Goal: Task Accomplishment & Management: Use online tool/utility

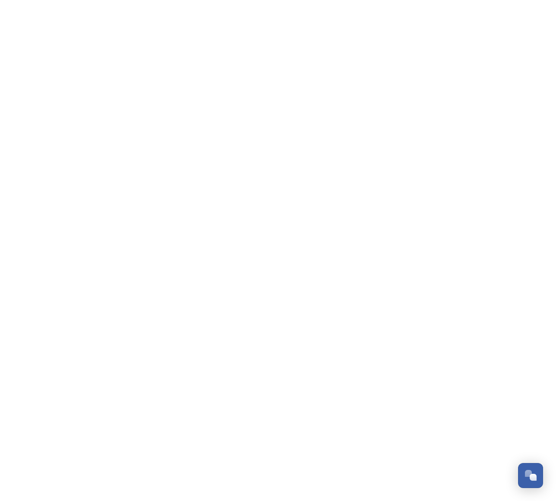
scroll to position [138, 0]
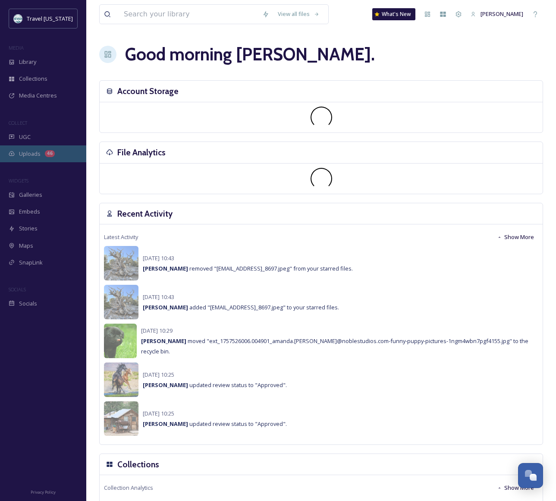
click at [41, 152] on div "Uploads 46" at bounding box center [43, 153] width 86 height 17
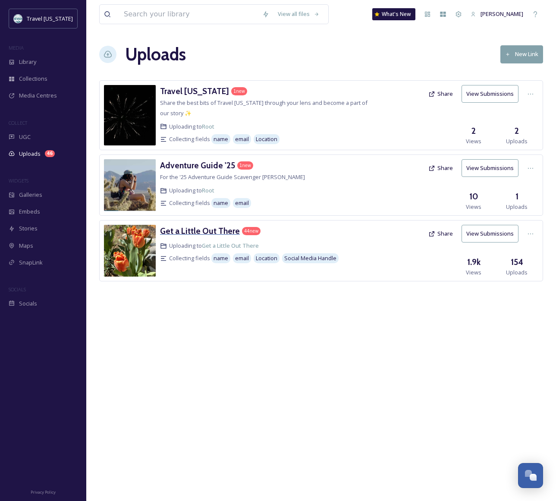
click at [200, 234] on h3 "Get a Little Out There" at bounding box center [200, 231] width 80 height 10
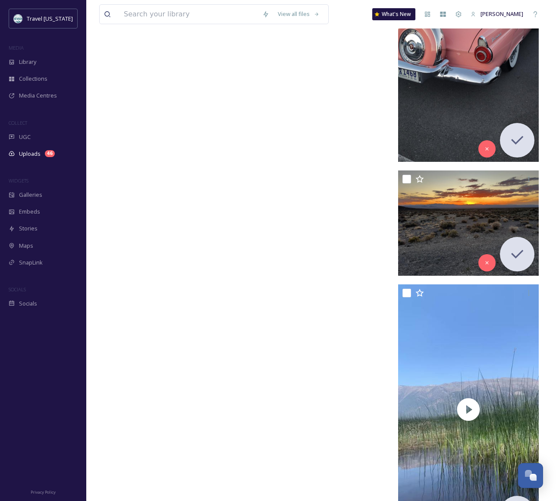
scroll to position [8955, 0]
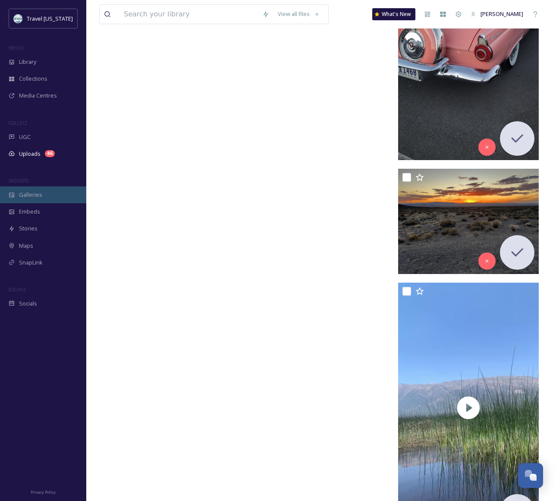
click at [28, 196] on span "Galleries" at bounding box center [30, 195] width 23 height 8
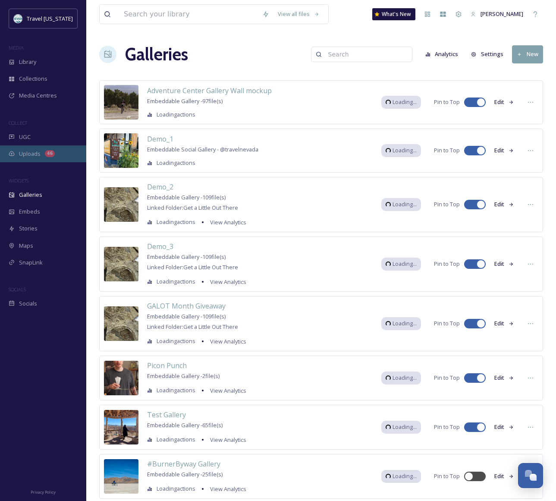
click at [23, 159] on div "Uploads 46" at bounding box center [43, 153] width 86 height 17
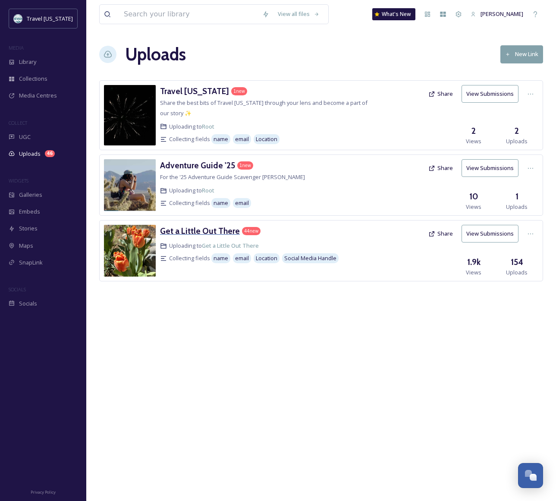
click at [201, 232] on h3 "Get a Little Out There" at bounding box center [200, 231] width 80 height 10
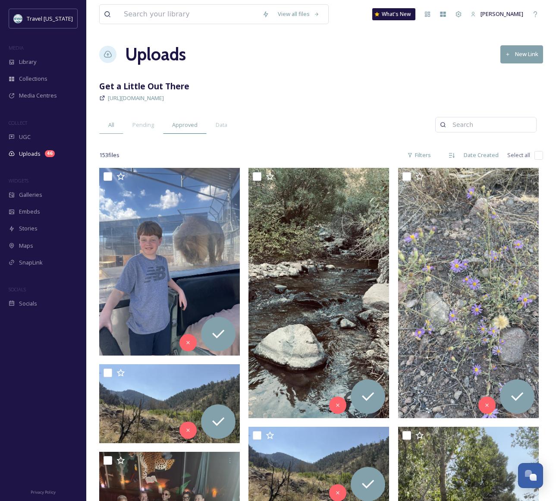
click at [178, 122] on span "Approved" at bounding box center [184, 125] width 25 height 8
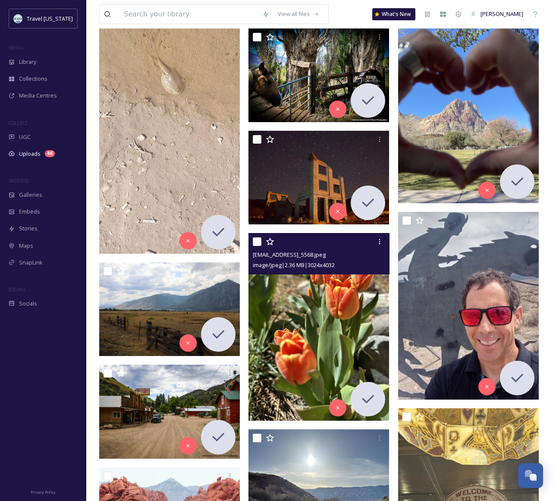
scroll to position [701, 0]
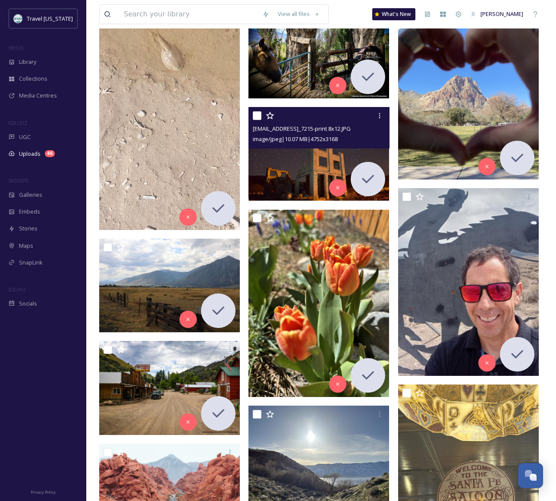
click at [282, 185] on img at bounding box center [318, 154] width 141 height 94
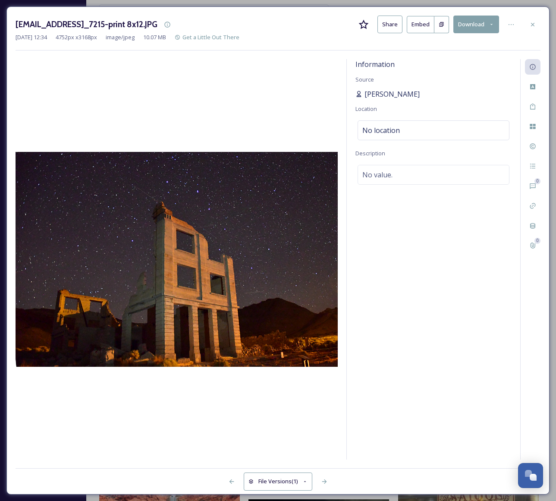
drag, startPoint x: 432, startPoint y: 93, endPoint x: 362, endPoint y: 93, distance: 69.9
click at [362, 93] on div "[PERSON_NAME]" at bounding box center [433, 94] width 156 height 10
